Goal: Task Accomplishment & Management: Manage account settings

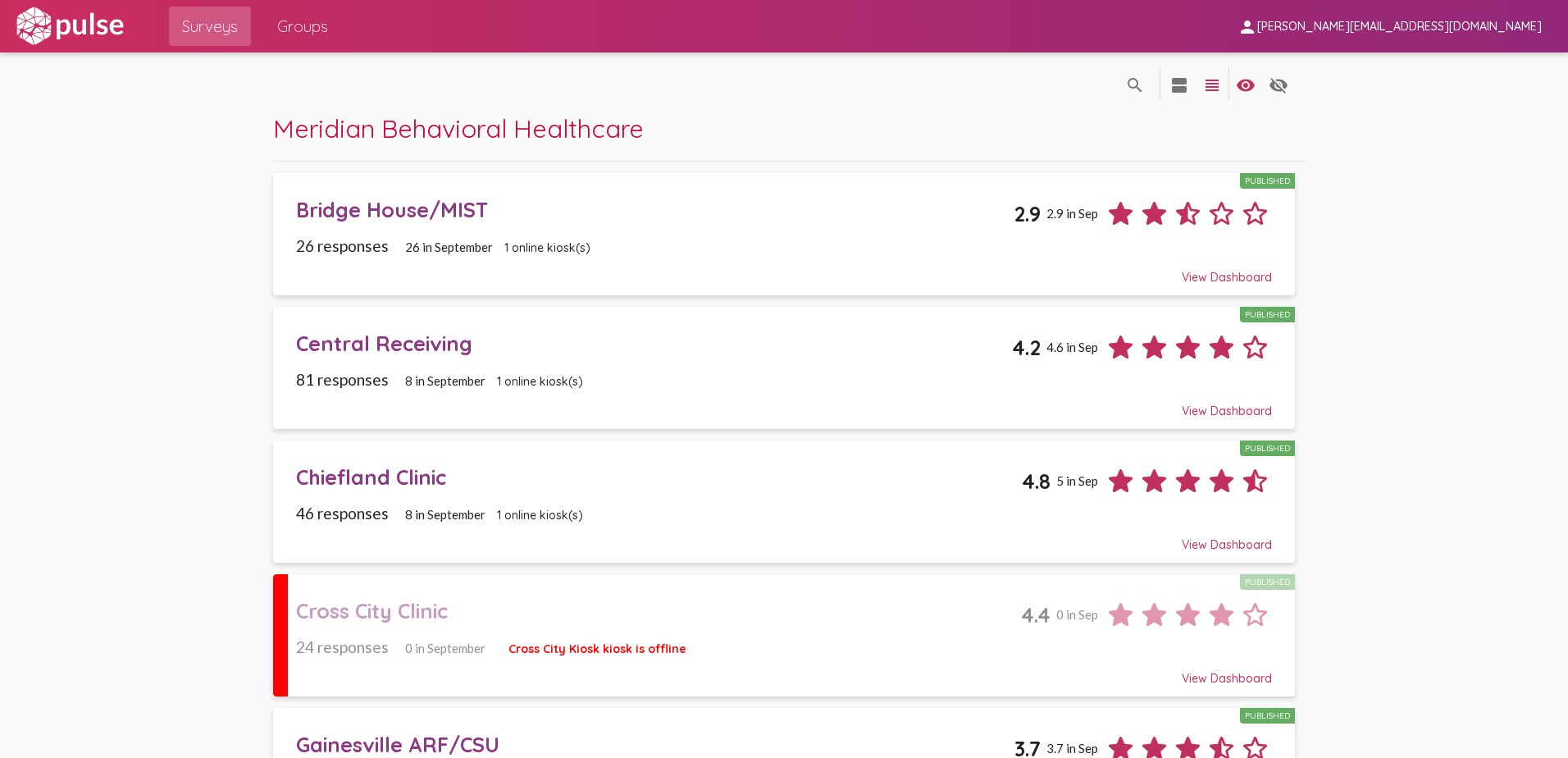
scroll to position [2089, 0]
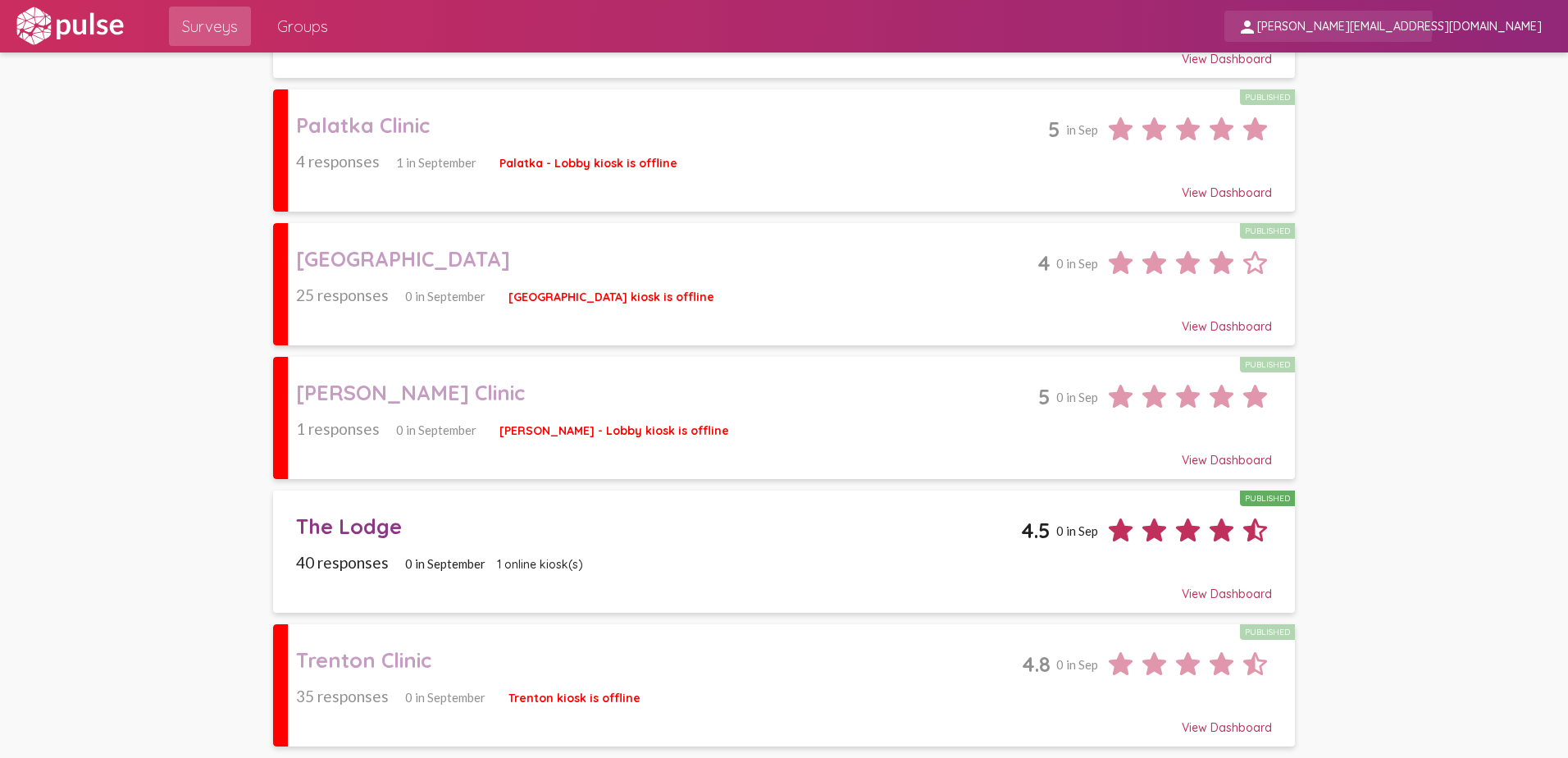
click at [1431, 23] on span "[PERSON_NAME][EMAIL_ADDRESS][DOMAIN_NAME]" at bounding box center [1399, 27] width 285 height 15
click at [1394, 69] on button "Sign Out" at bounding box center [1393, 67] width 92 height 39
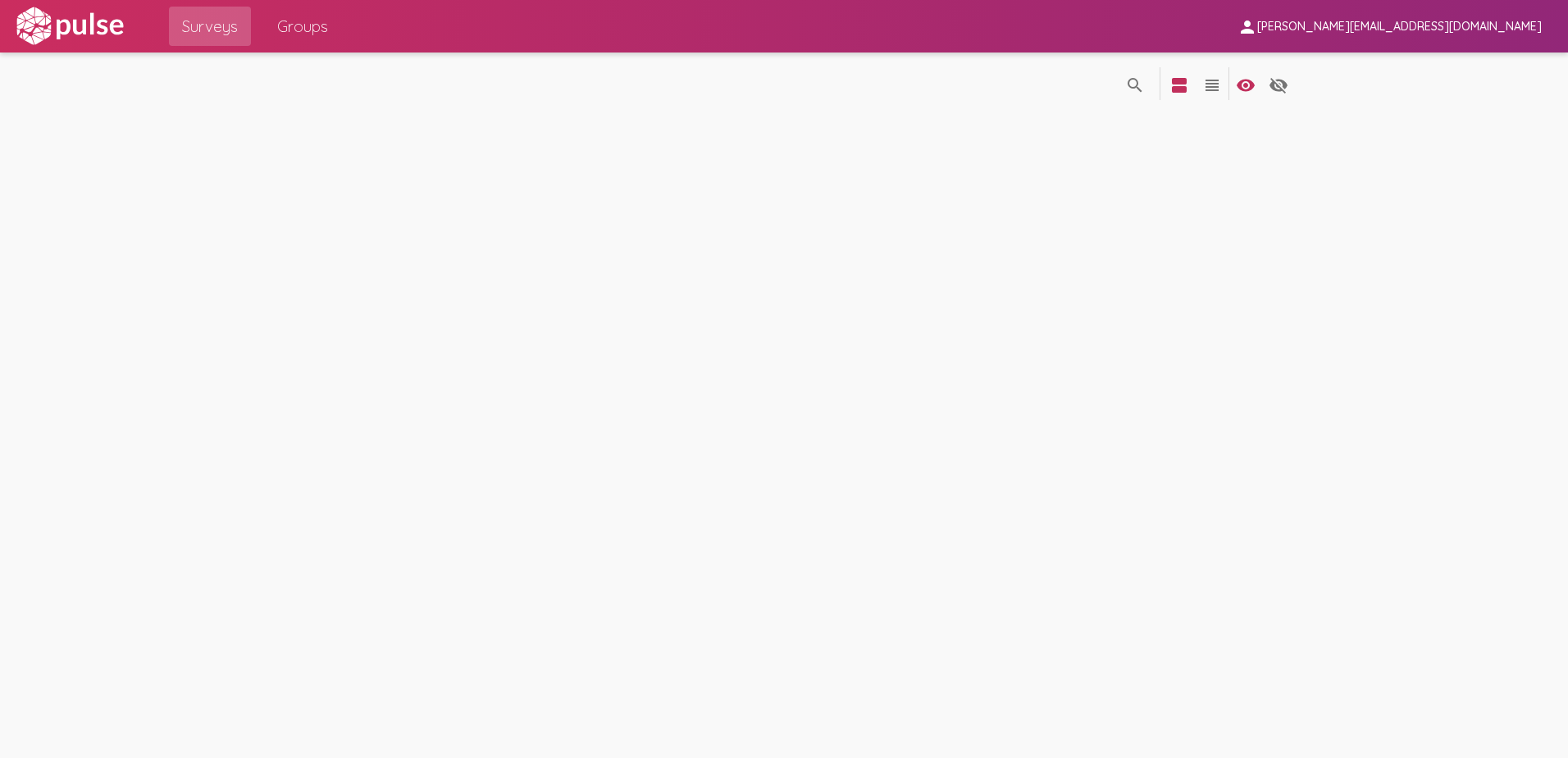
click at [35, 28] on img at bounding box center [69, 25] width 113 height 41
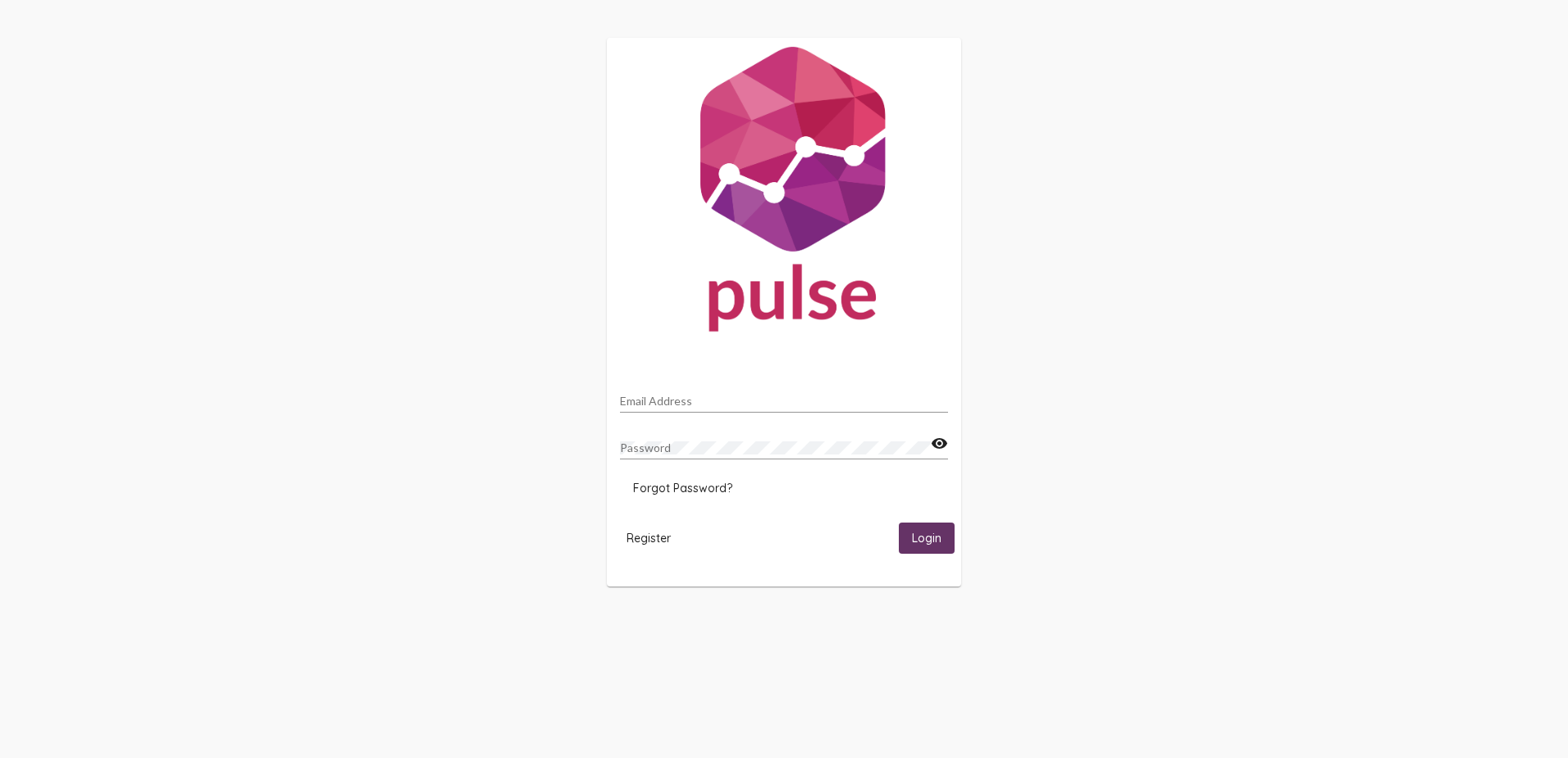
type input "[PERSON_NAME][EMAIL_ADDRESS][DOMAIN_NAME]"
click at [917, 538] on span "Login" at bounding box center [926, 539] width 29 height 15
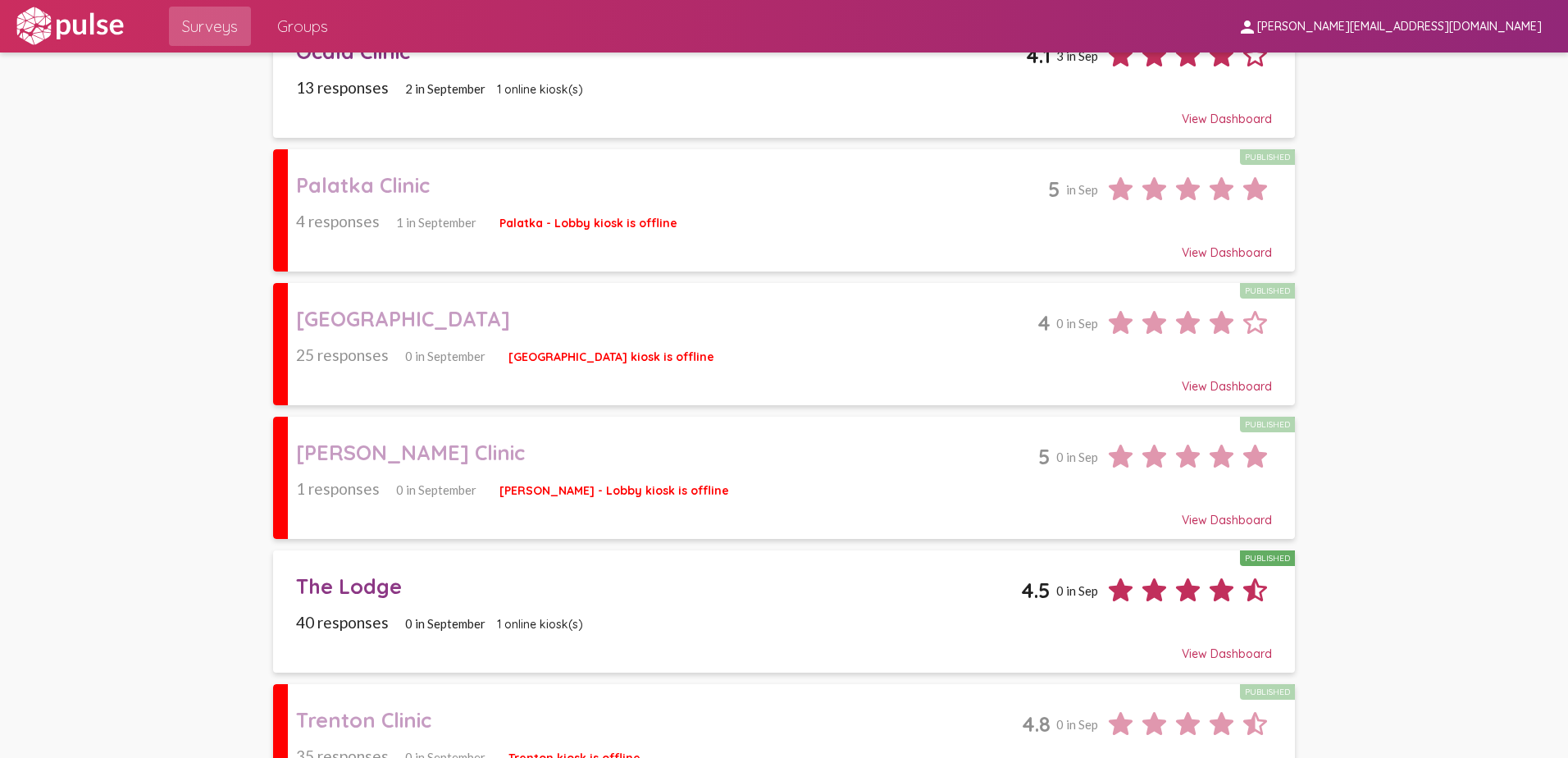
scroll to position [2089, 0]
